Goal: Transaction & Acquisition: Subscribe to service/newsletter

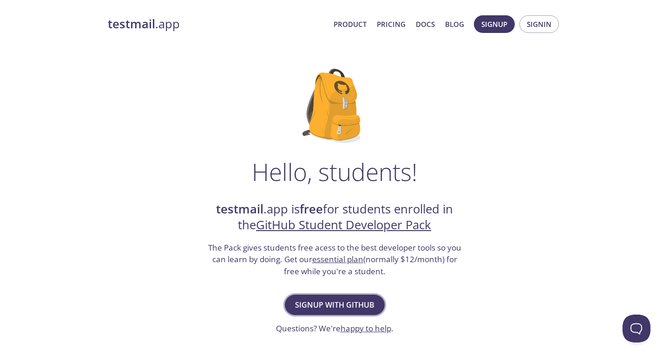
click at [320, 306] on span "Signup with GitHub" at bounding box center [334, 305] width 79 height 13
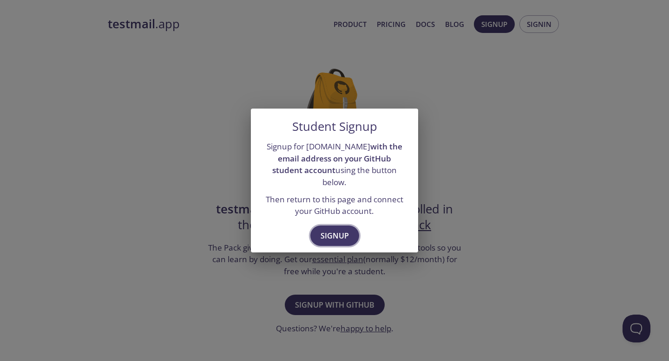
click at [325, 230] on span "Signup" at bounding box center [334, 235] width 28 height 13
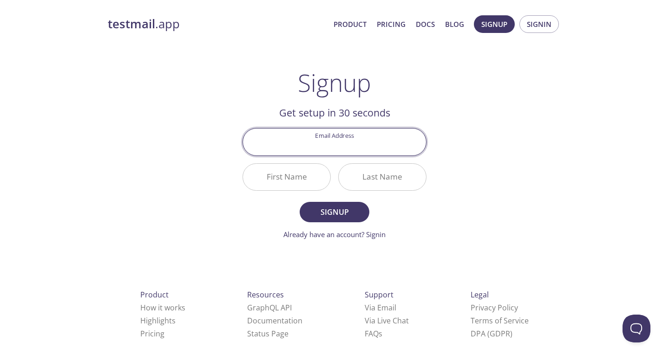
click at [338, 145] on input "Email Address" at bounding box center [334, 142] width 183 height 26
click at [352, 145] on input "[EMAIL_ADDRESS][DOMAIN_NAME]" at bounding box center [334, 142] width 183 height 26
type input "[EMAIL_ADDRESS][DOMAIN_NAME]"
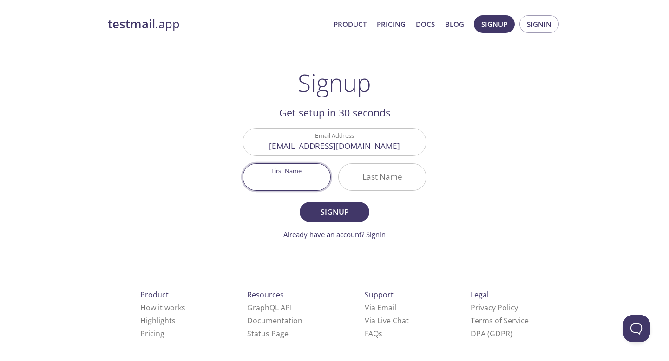
click at [304, 175] on input "First Name" at bounding box center [286, 177] width 87 height 26
type input "Patrik"
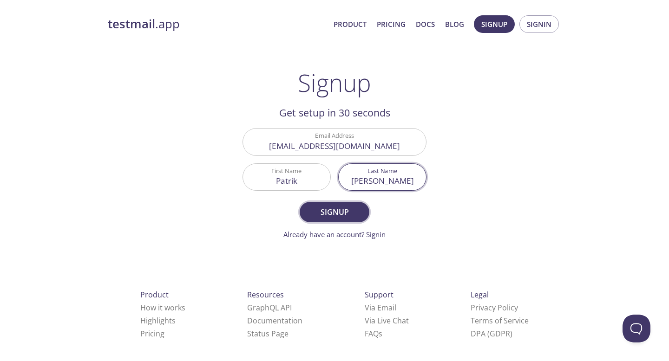
type input "[PERSON_NAME]"
click at [347, 209] on span "Signup" at bounding box center [334, 212] width 49 height 13
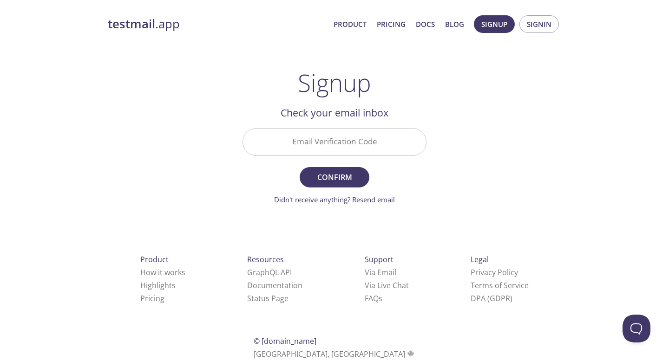
click at [331, 152] on input "Email Verification Code" at bounding box center [334, 142] width 183 height 26
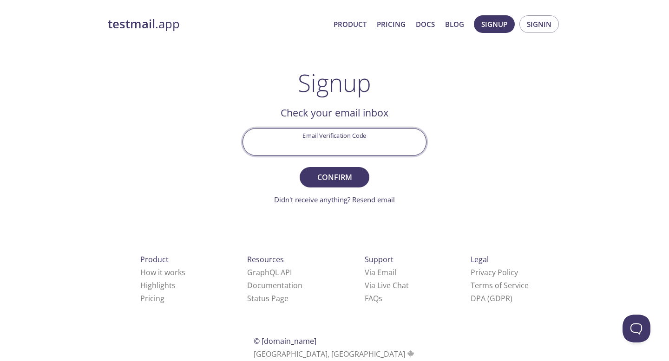
paste input "U5JHWWU"
type input "U5JHWWU"
click at [328, 174] on span "Confirm" at bounding box center [334, 177] width 49 height 13
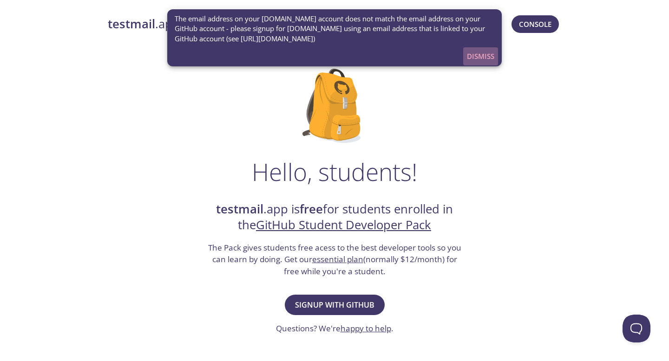
click at [472, 57] on span "Dismiss" at bounding box center [480, 56] width 27 height 12
